Goal: Information Seeking & Learning: Learn about a topic

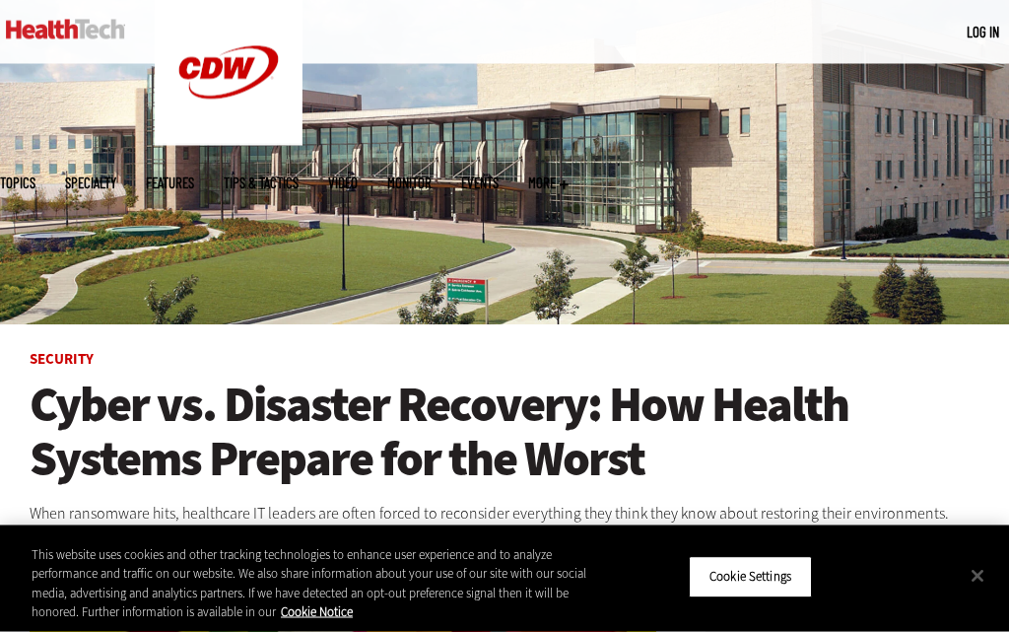
scroll to position [204, 0]
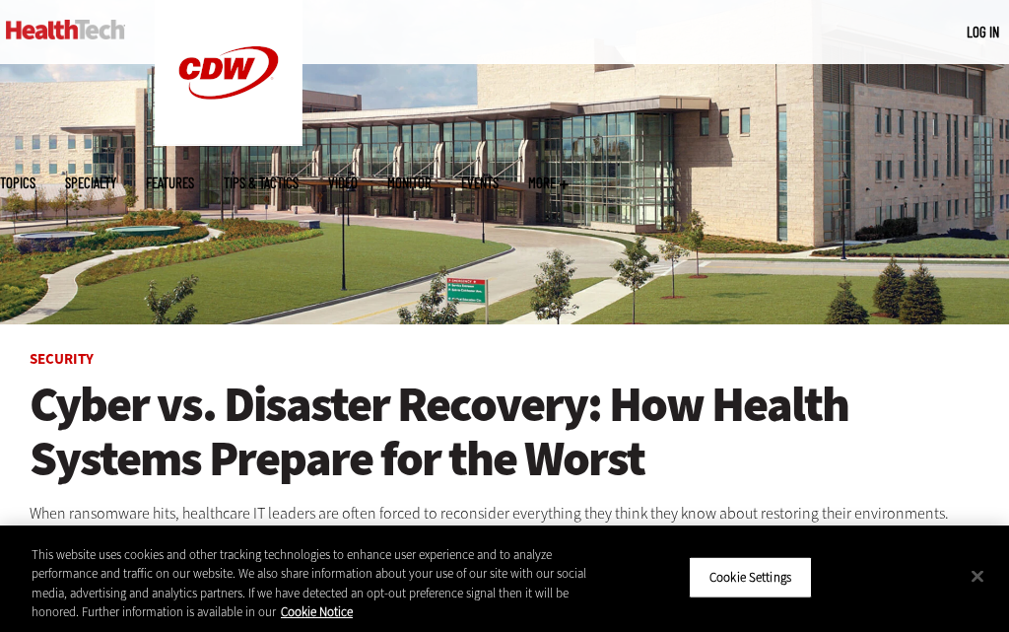
click at [786, 598] on button "Cookie Settings" at bounding box center [750, 577] width 123 height 41
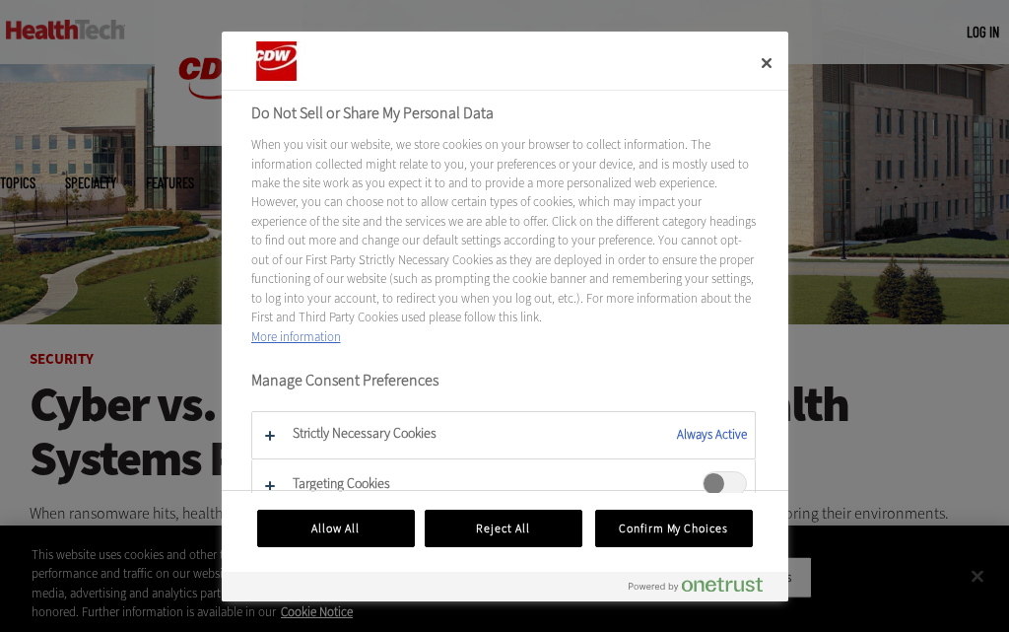
click at [366, 537] on button "Allow All" at bounding box center [336, 528] width 158 height 37
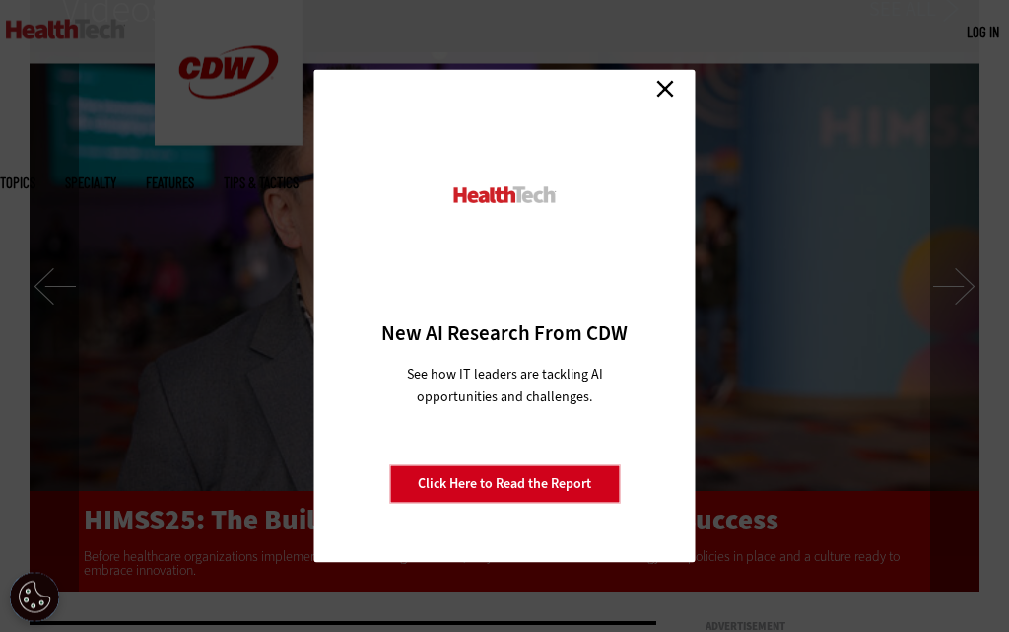
scroll to position [3498, 0]
click at [672, 104] on link "Close" at bounding box center [665, 90] width 30 height 30
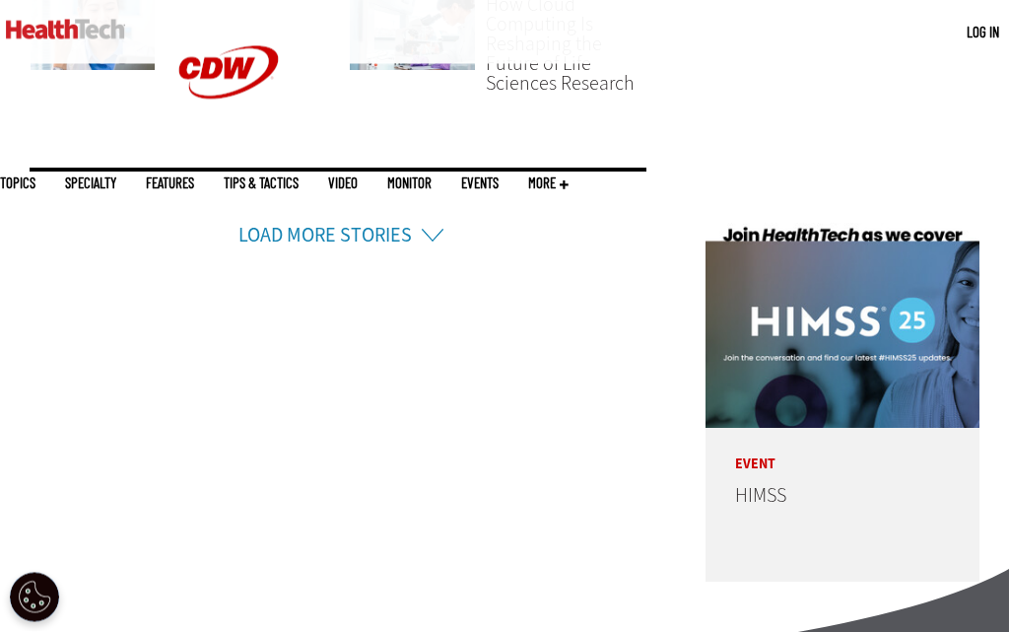
scroll to position [4541, 0]
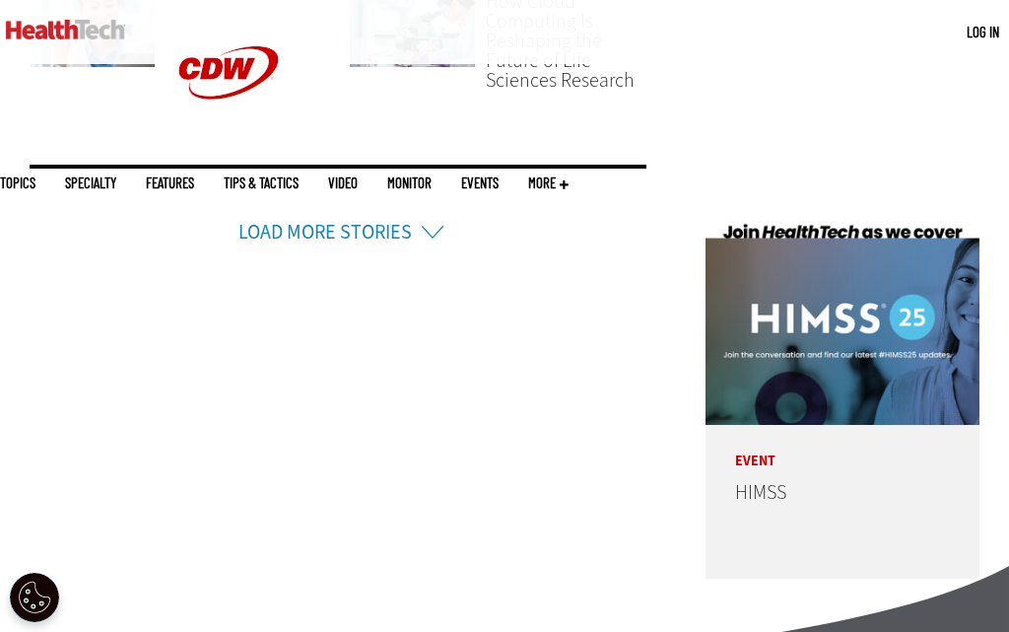
click at [434, 204] on li "Load More Stories" at bounding box center [338, 206] width 617 height 83
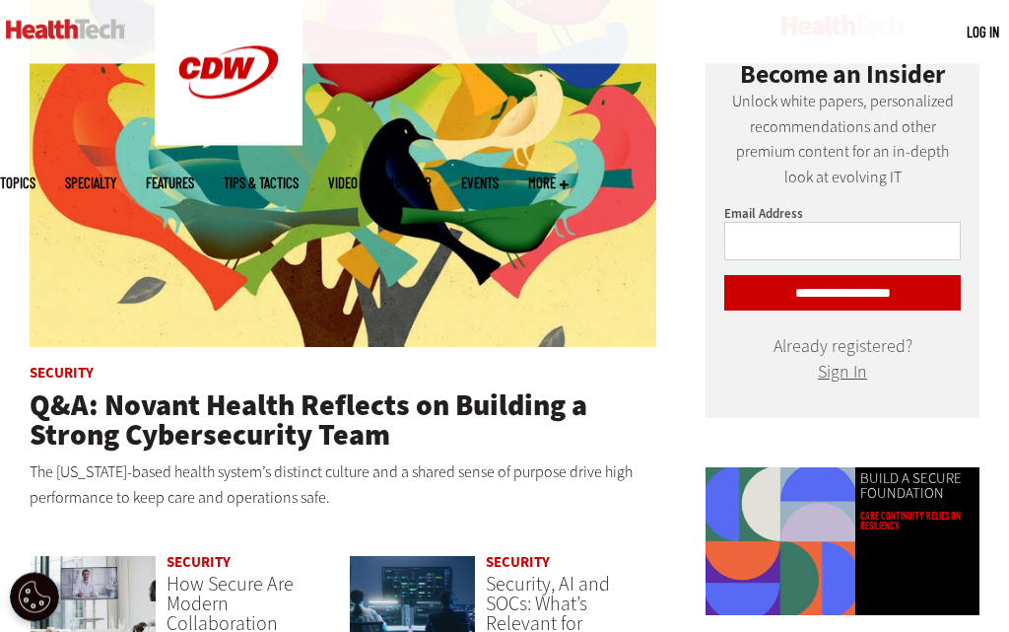
scroll to position [0, 0]
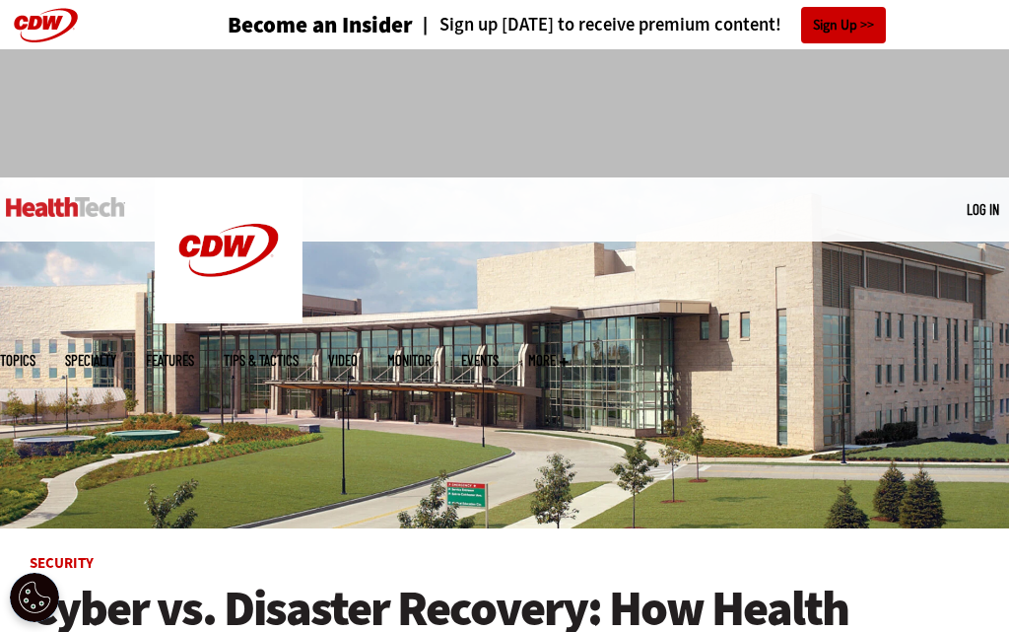
click at [299, 353] on link "Tips & Tactics" at bounding box center [261, 360] width 75 height 15
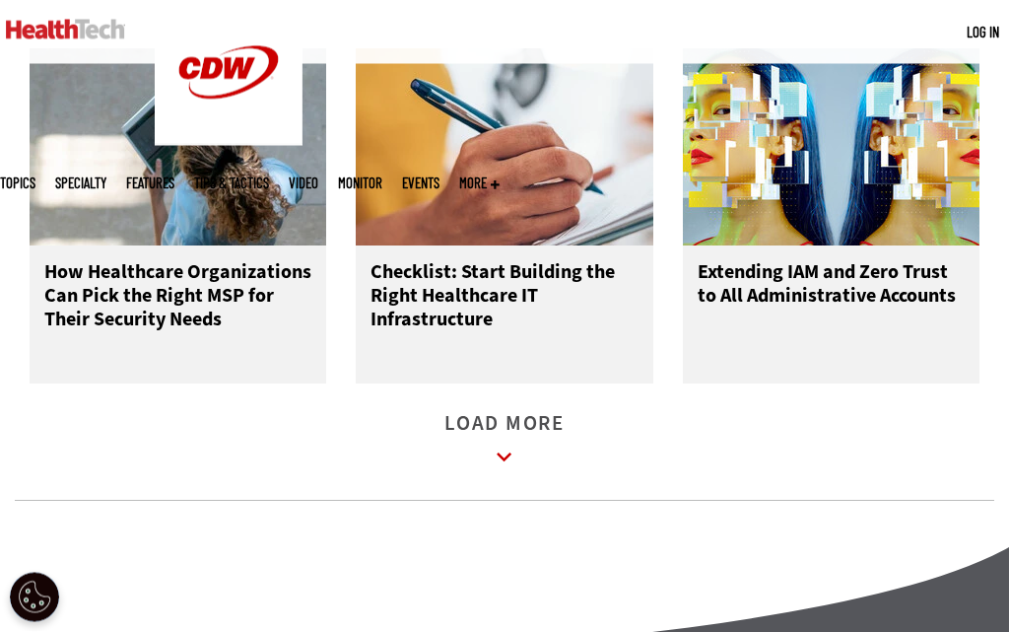
scroll to position [2517, 0]
click at [515, 480] on icon at bounding box center [504, 457] width 45 height 45
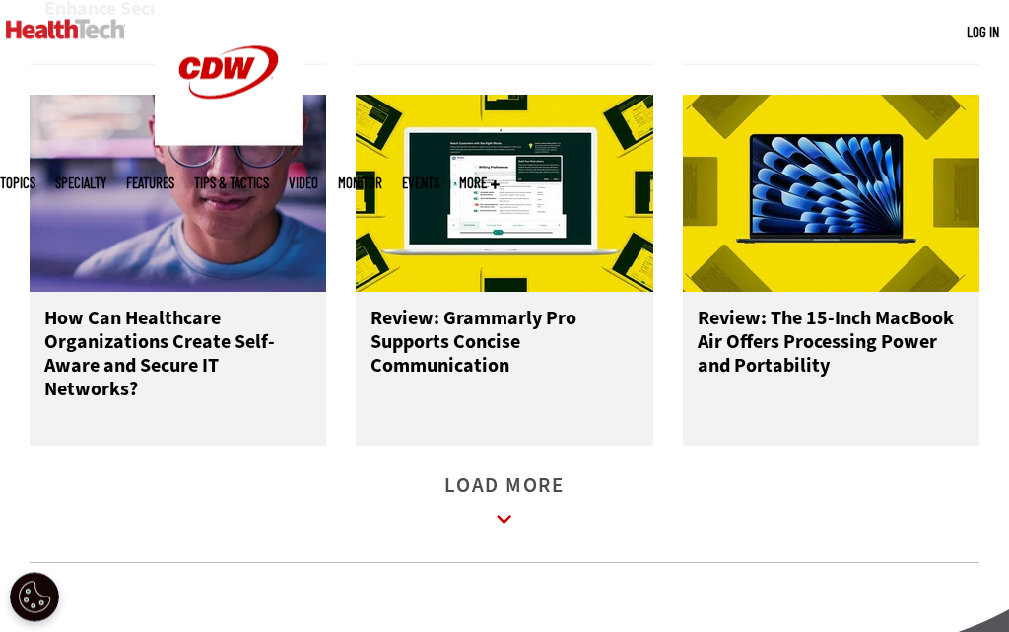
scroll to position [3582, 0]
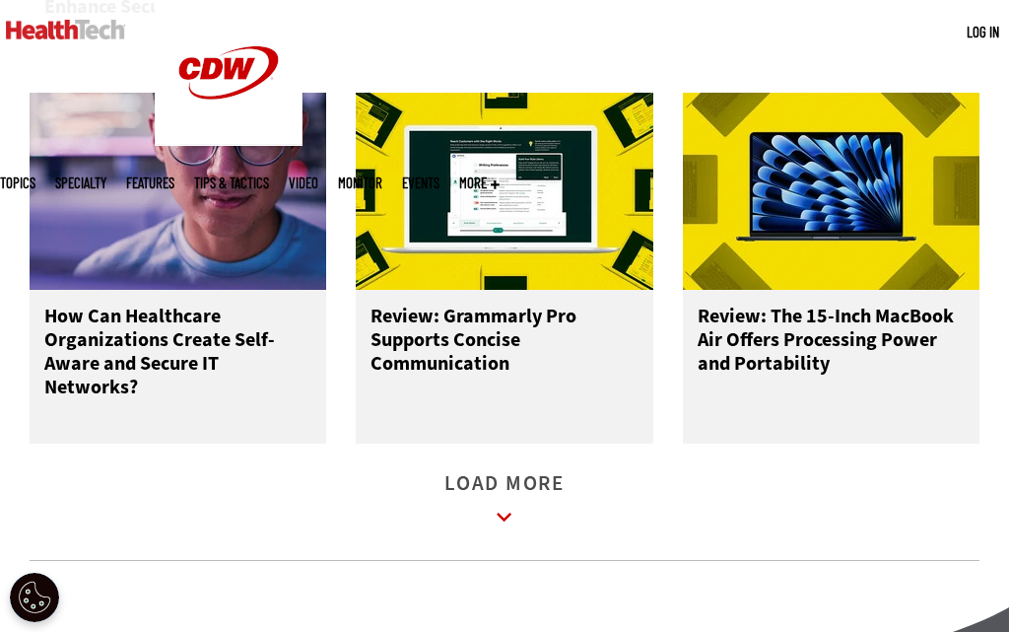
click at [523, 511] on link "Load More" at bounding box center [504, 503] width 120 height 54
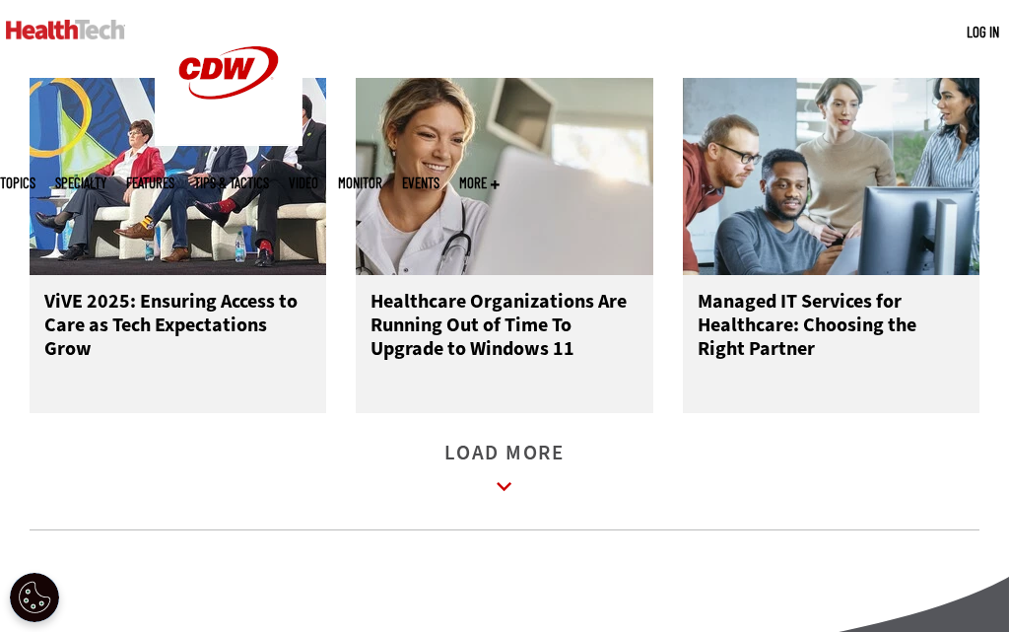
scroll to position [4812, 0]
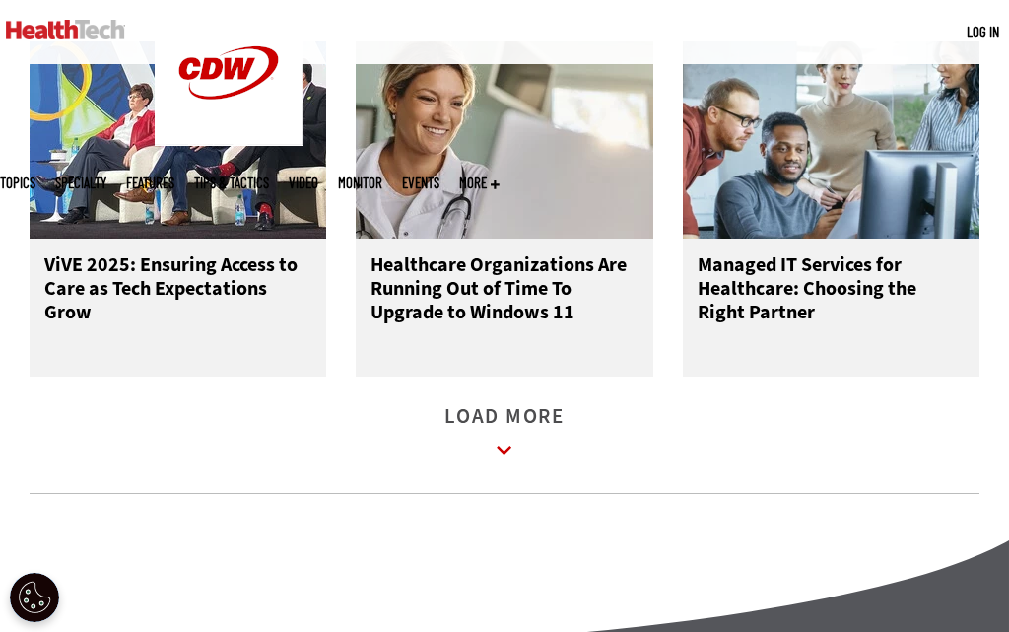
click at [513, 413] on link "Load More" at bounding box center [504, 436] width 120 height 54
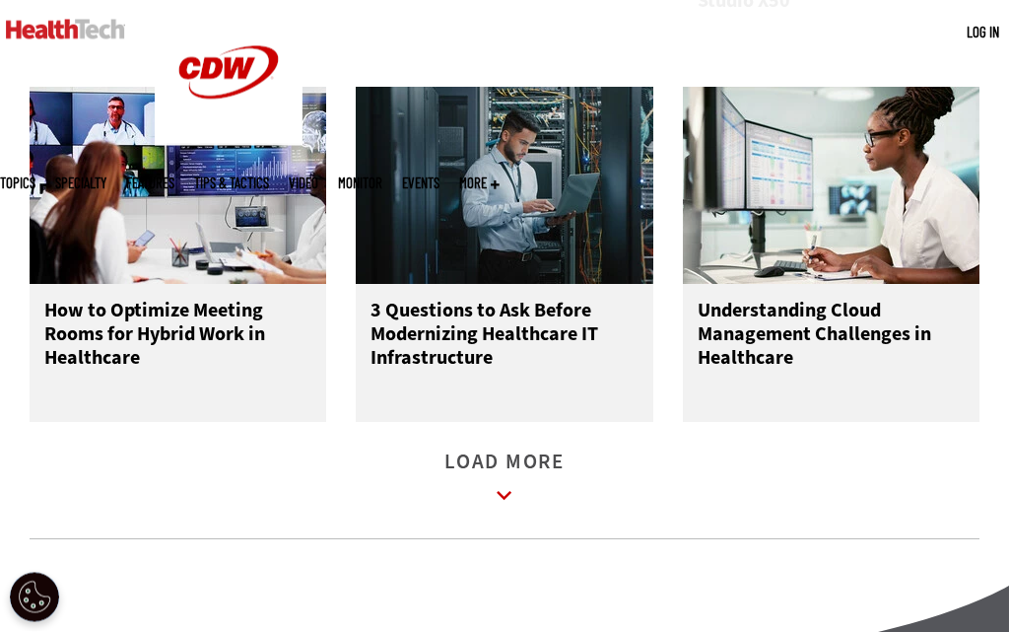
scroll to position [5922, 0]
click at [515, 473] on link "Load More" at bounding box center [504, 481] width 120 height 54
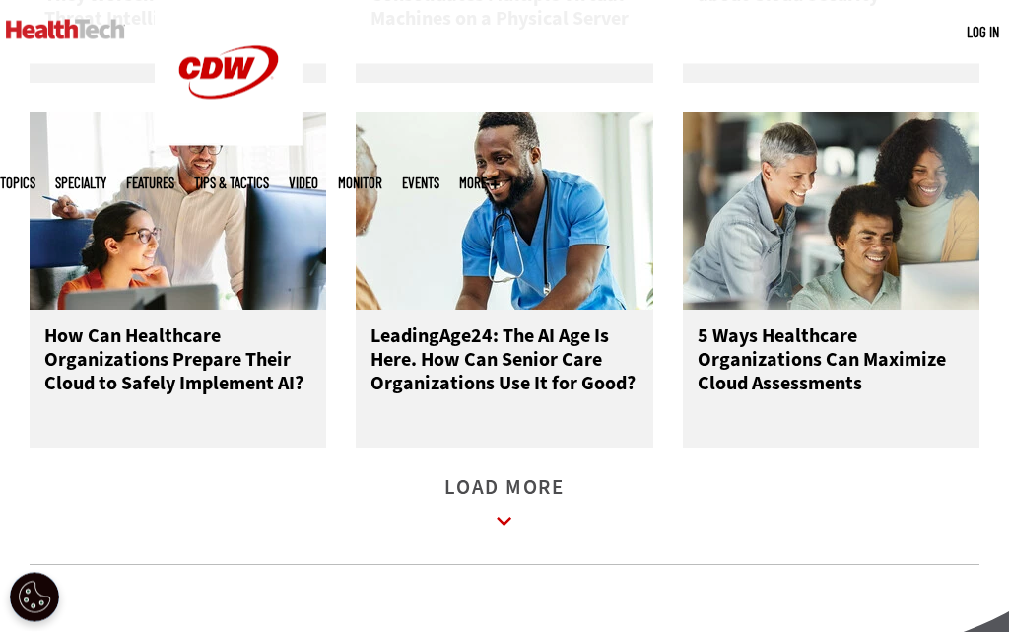
scroll to position [7039, 0]
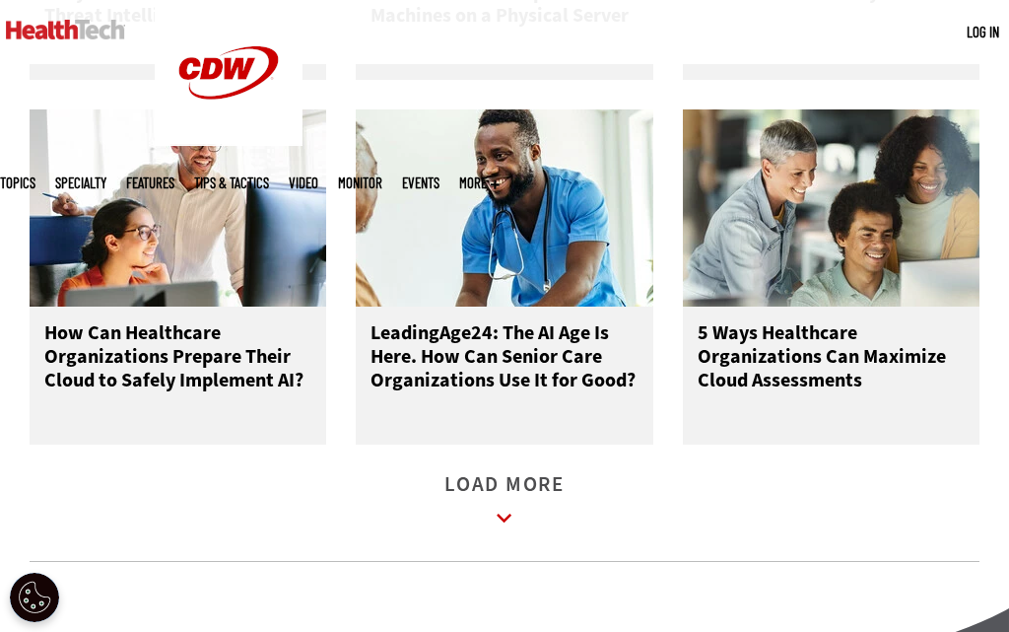
click at [504, 527] on icon at bounding box center [504, 518] width 45 height 45
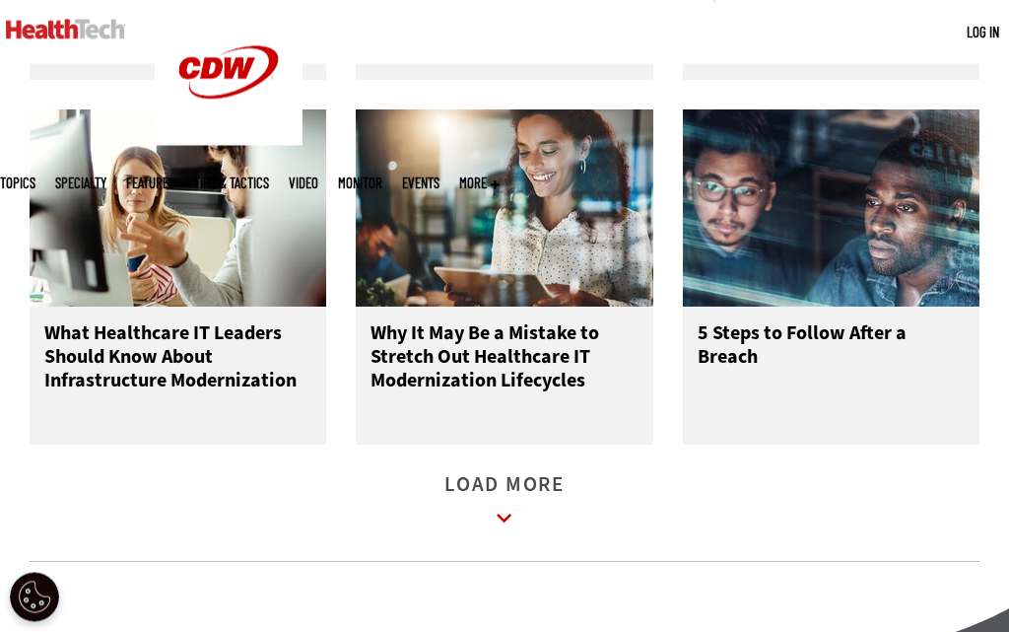
scroll to position [8162, 0]
click at [511, 519] on icon at bounding box center [504, 517] width 15 height 9
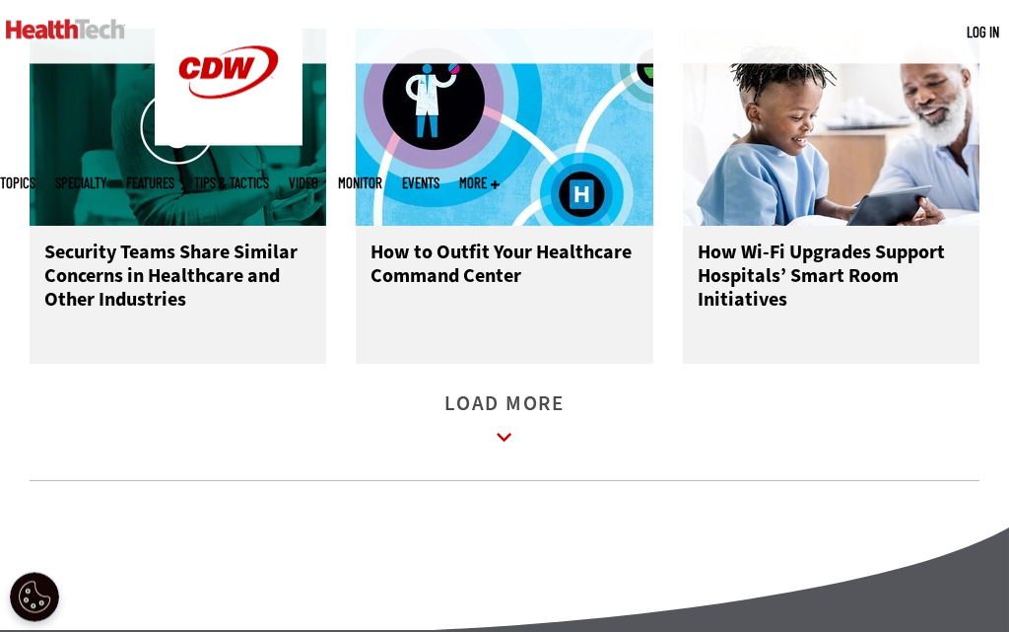
scroll to position [9369, 0]
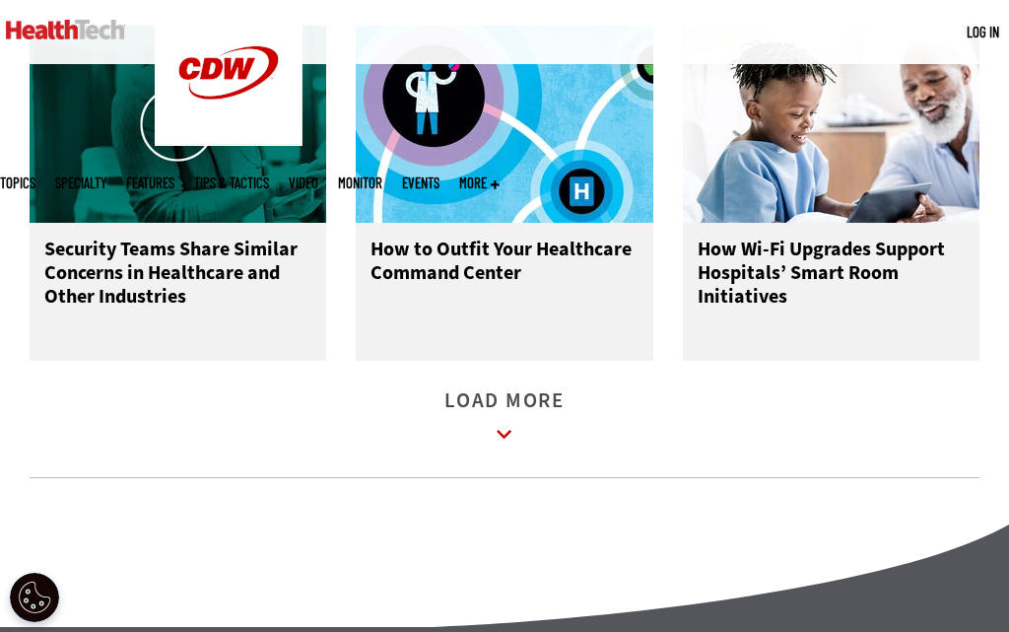
click at [528, 423] on link "Load More" at bounding box center [504, 420] width 120 height 54
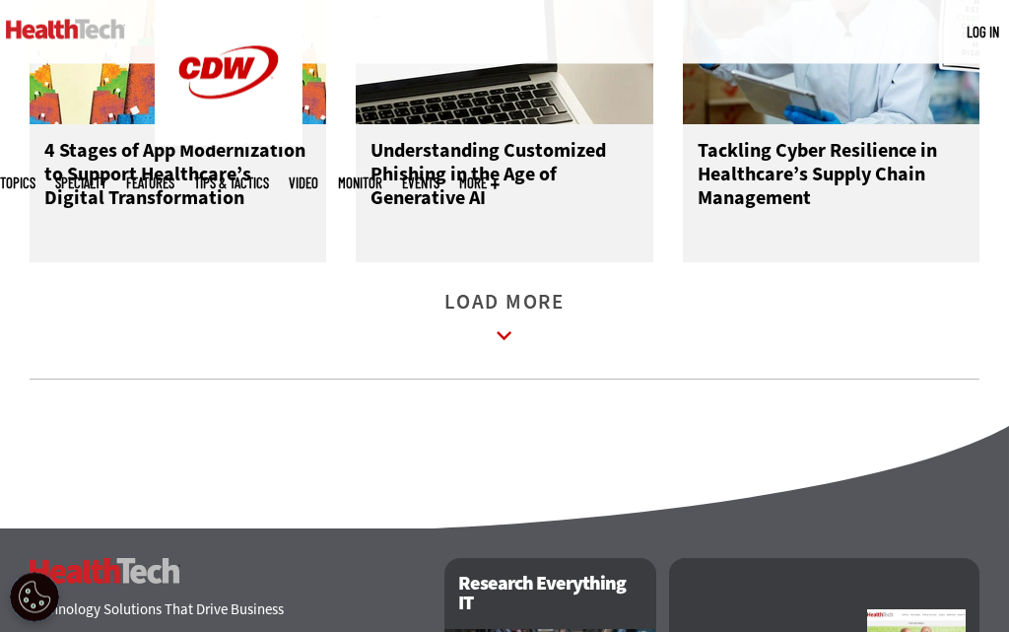
scroll to position [10607, 0]
click at [507, 331] on icon at bounding box center [504, 335] width 45 height 45
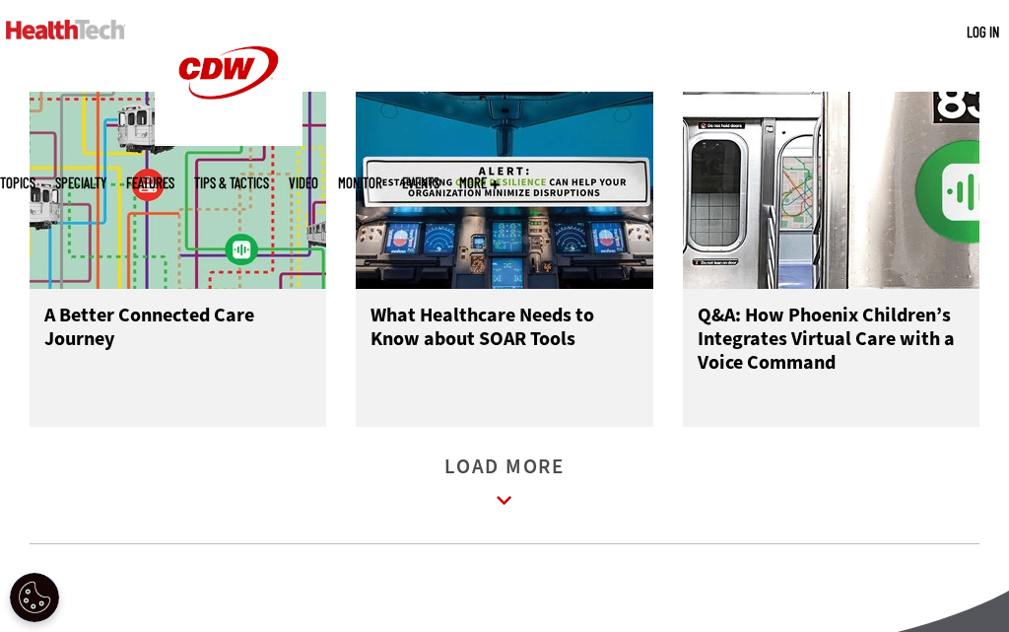
scroll to position [11568, 0]
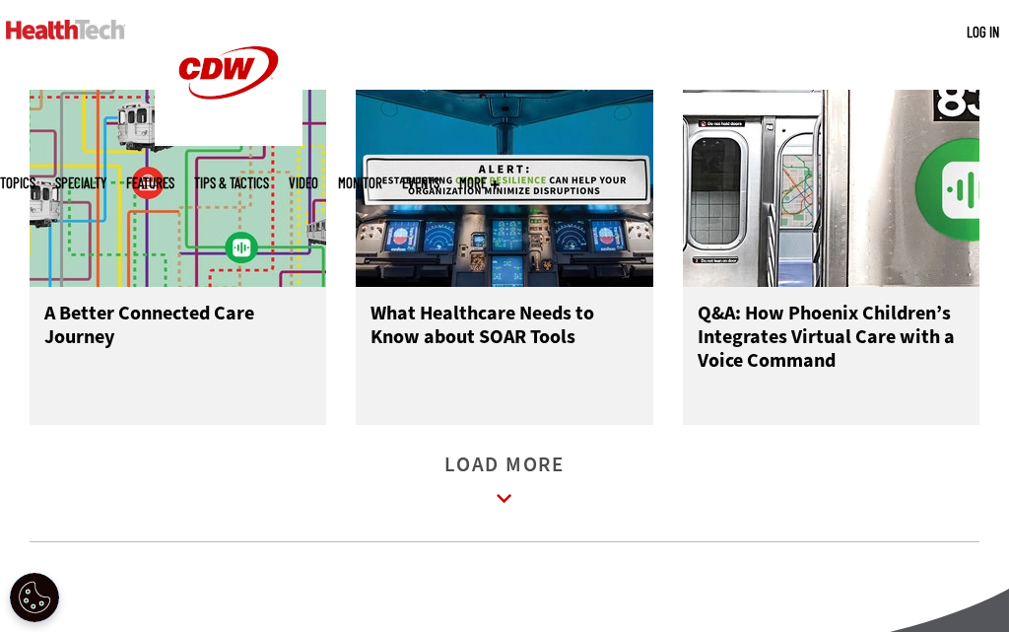
click at [523, 490] on icon at bounding box center [504, 498] width 45 height 45
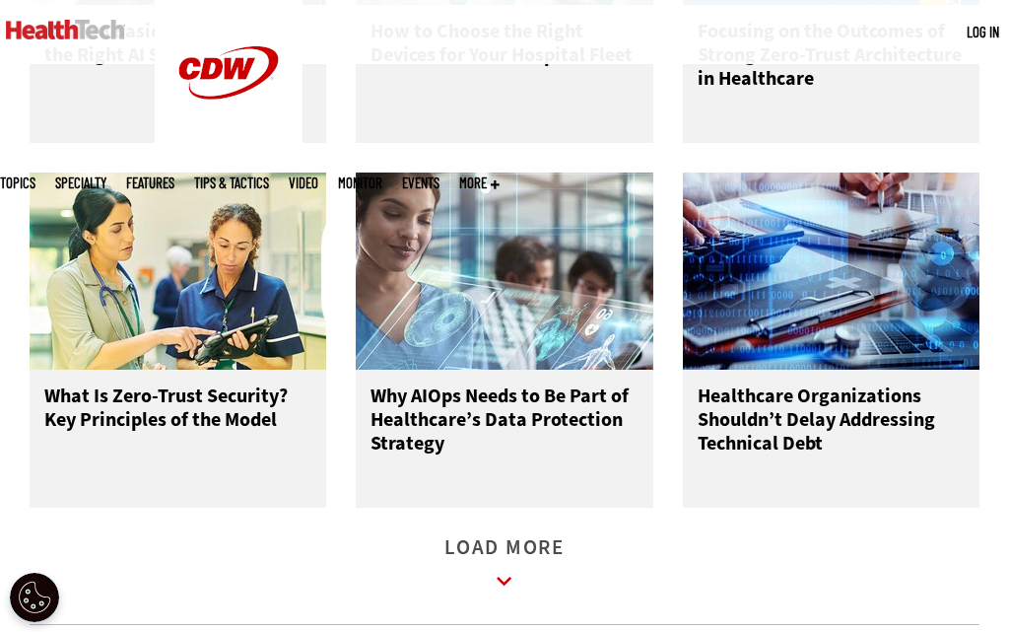
scroll to position [12625, 0]
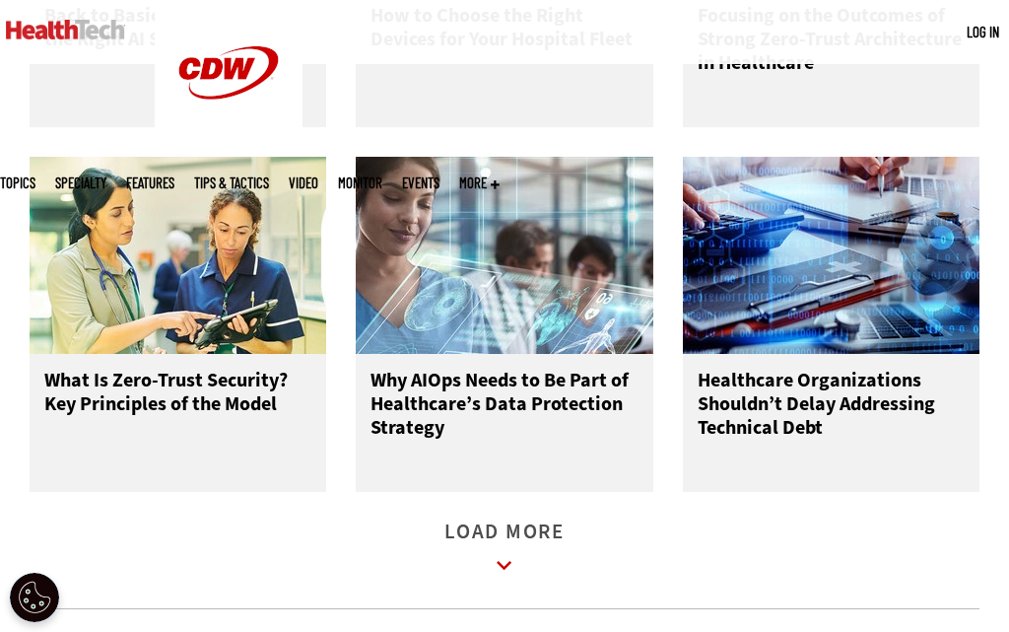
click at [475, 549] on link "Load More" at bounding box center [504, 551] width 120 height 54
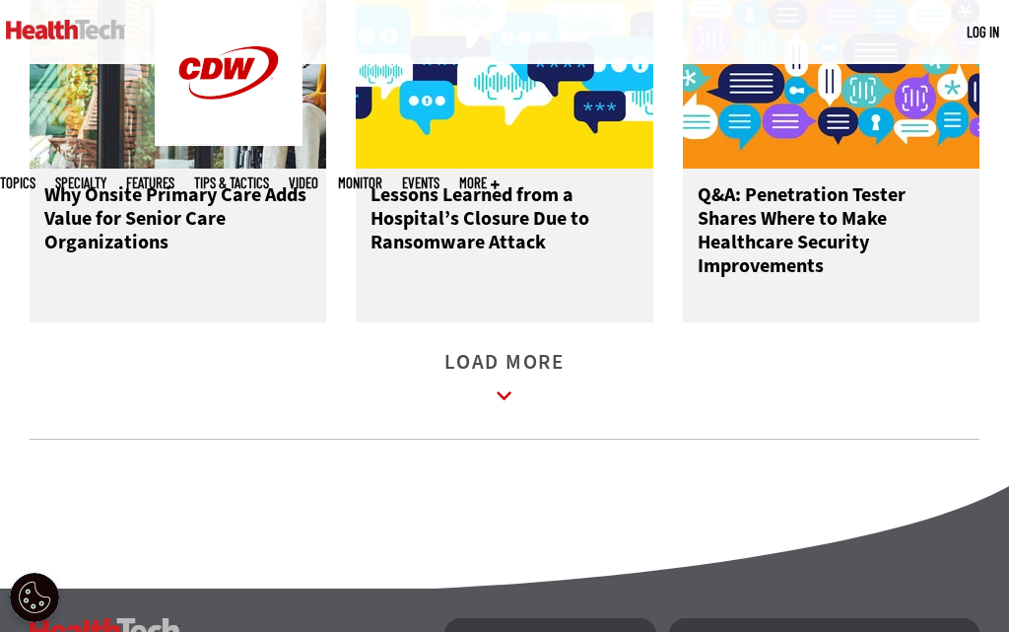
scroll to position [13939, 0]
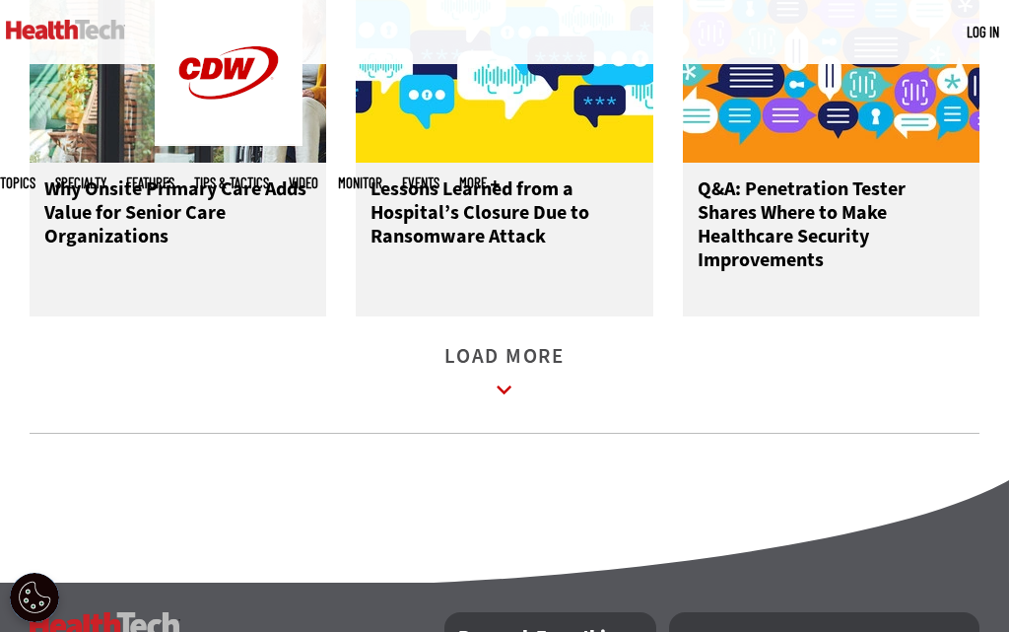
click at [471, 367] on link "Load More" at bounding box center [504, 376] width 120 height 54
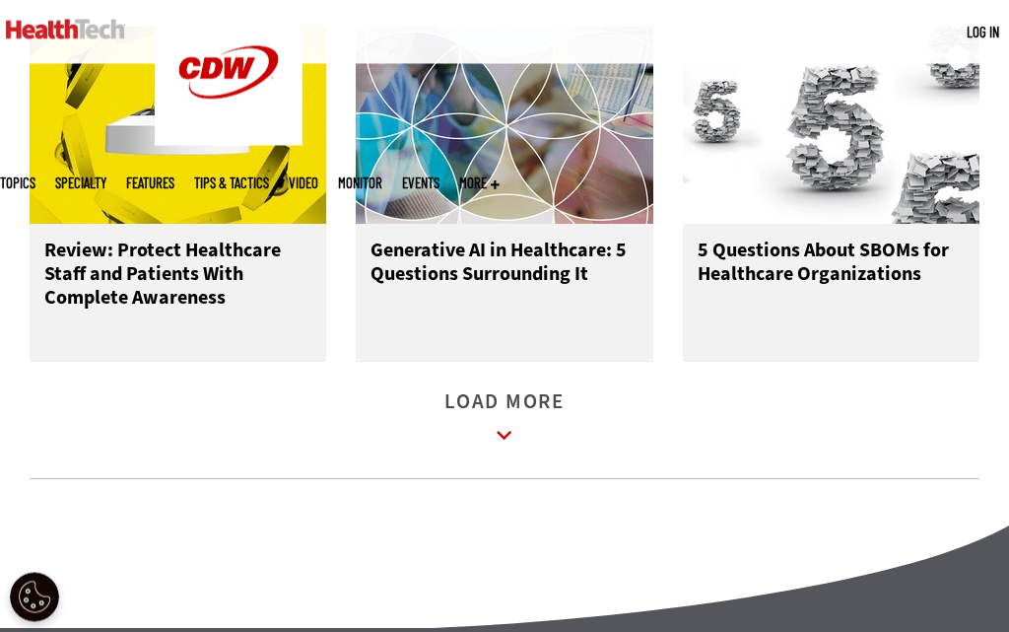
scroll to position [15057, 0]
click at [452, 401] on link "Load More" at bounding box center [504, 421] width 120 height 54
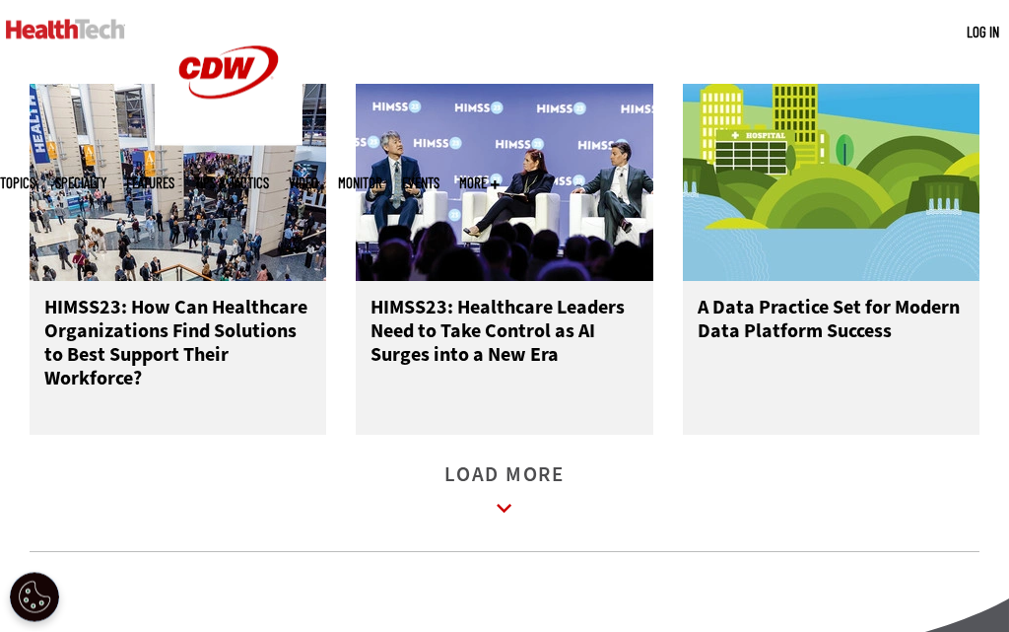
scroll to position [16129, 0]
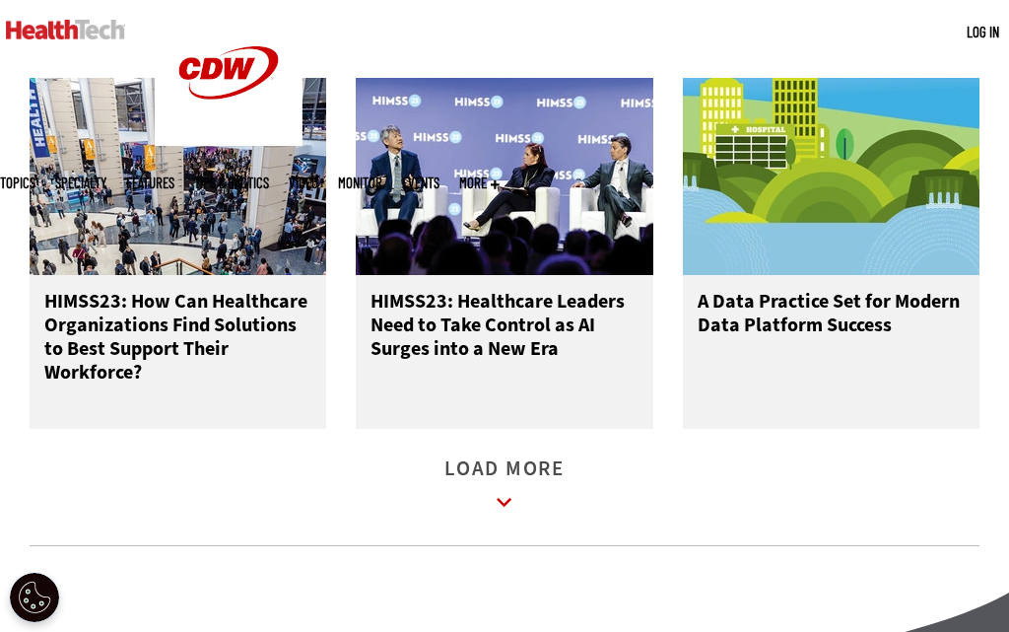
click at [498, 492] on icon at bounding box center [504, 502] width 45 height 45
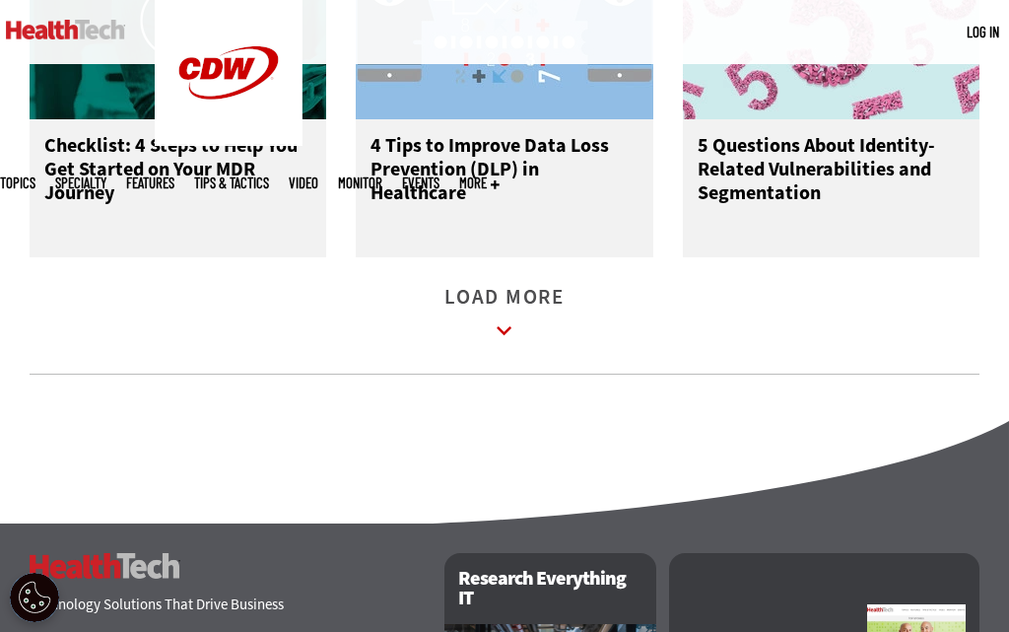
scroll to position [17405, 0]
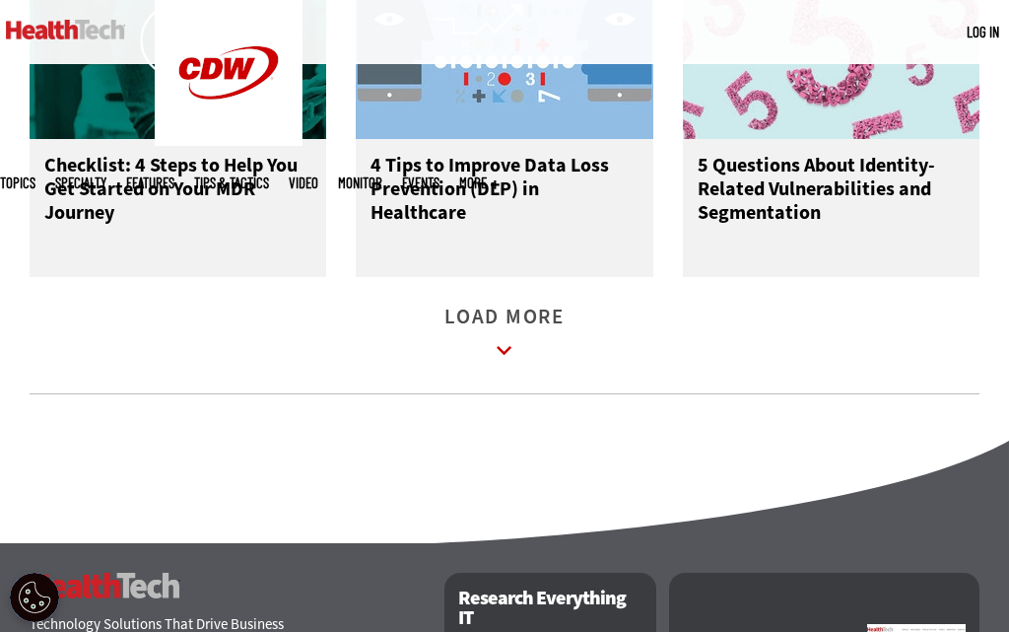
click at [454, 329] on link "Load More" at bounding box center [504, 336] width 120 height 54
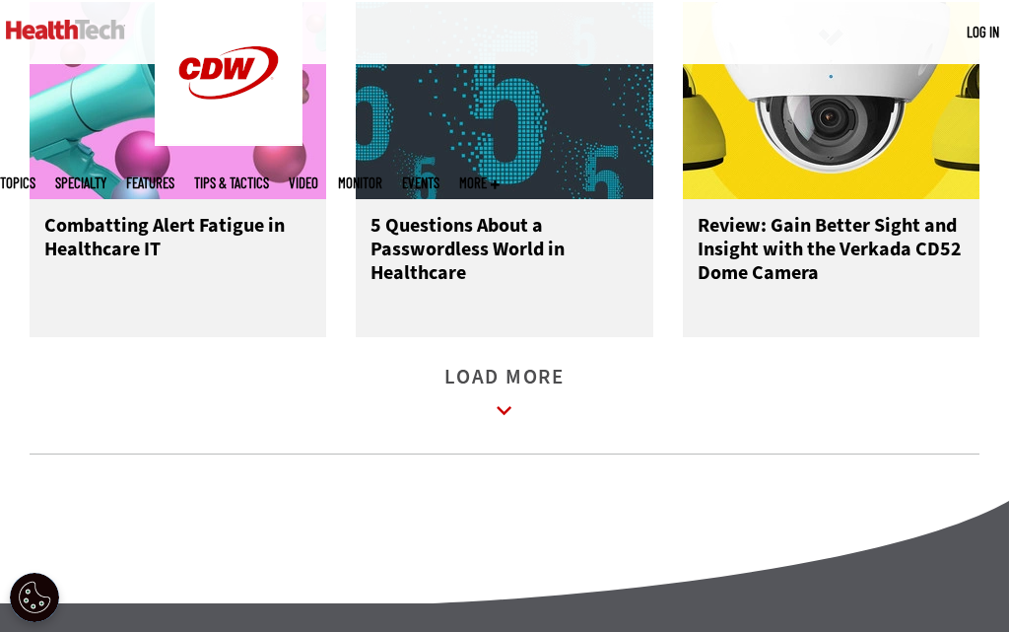
scroll to position [18454, 0]
